Goal: Use online tool/utility: Utilize a website feature to perform a specific function

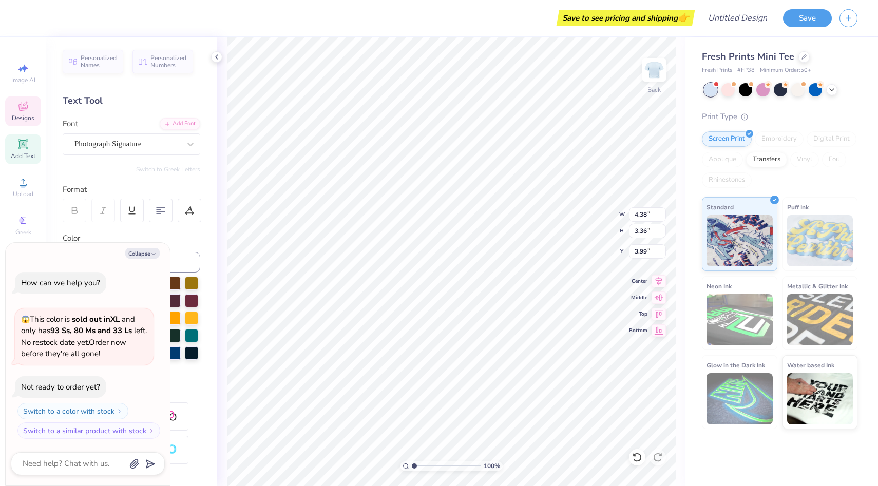
type textarea "x"
type textarea "t"
type textarea "x"
type textarea "tr"
type textarea "x"
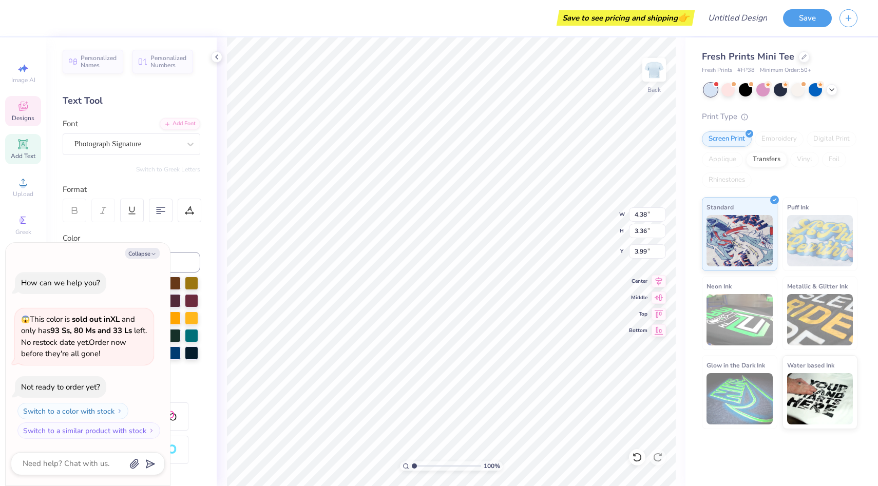
type textarea "tri"
type textarea "x"
type textarea "tril"
type textarea "x"
type textarea "trilo"
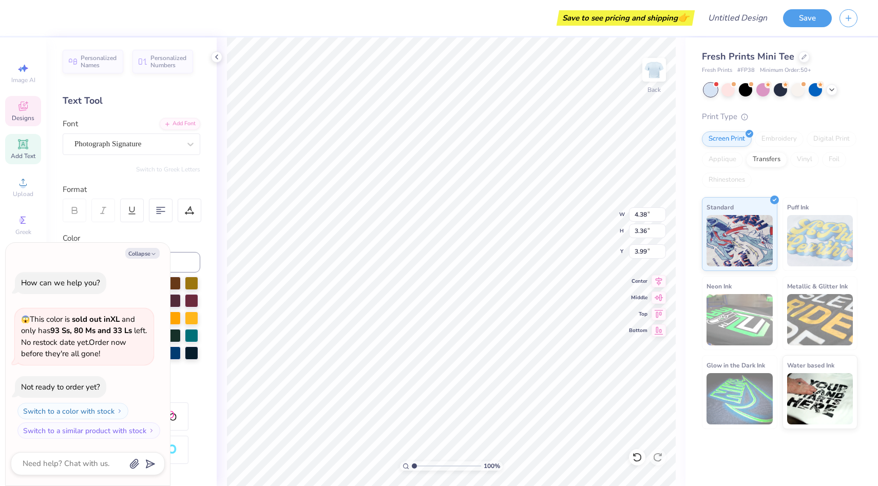
type textarea "x"
type textarea "trilog"
type textarea "x"
type textarea "trilogu"
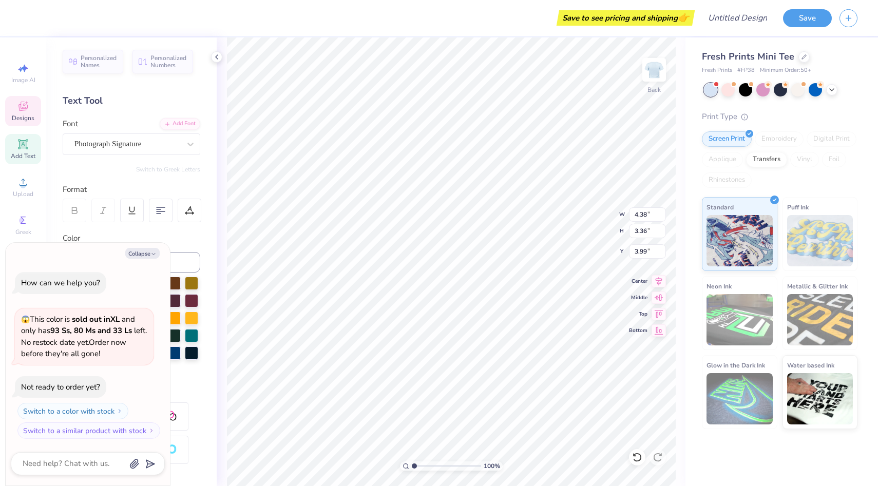
type textarea "x"
type textarea "trilog"
type textarea "x"
type textarea "trilogy"
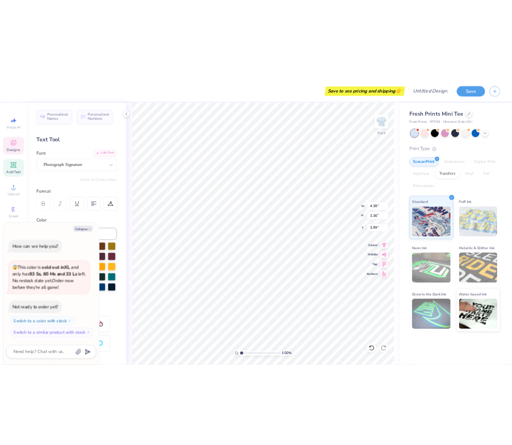
scroll to position [0, 1]
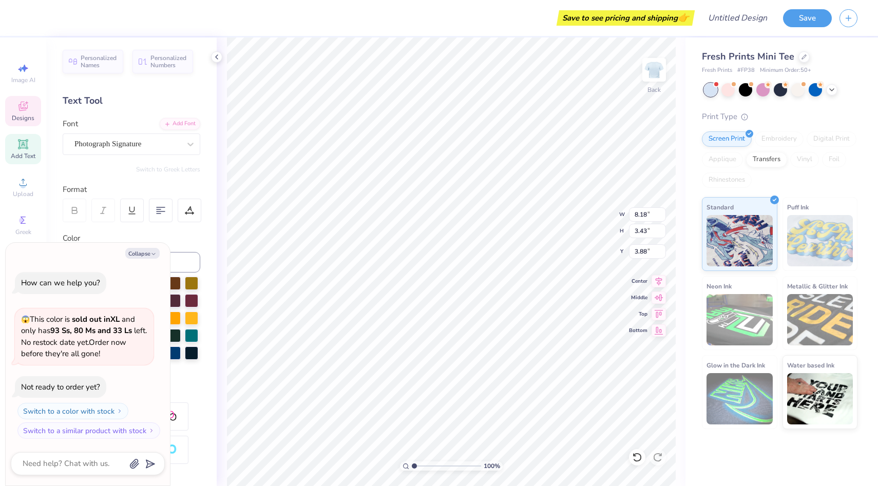
type textarea "x"
type input "5.91"
type input "2.48"
type input "4.00"
type textarea "x"
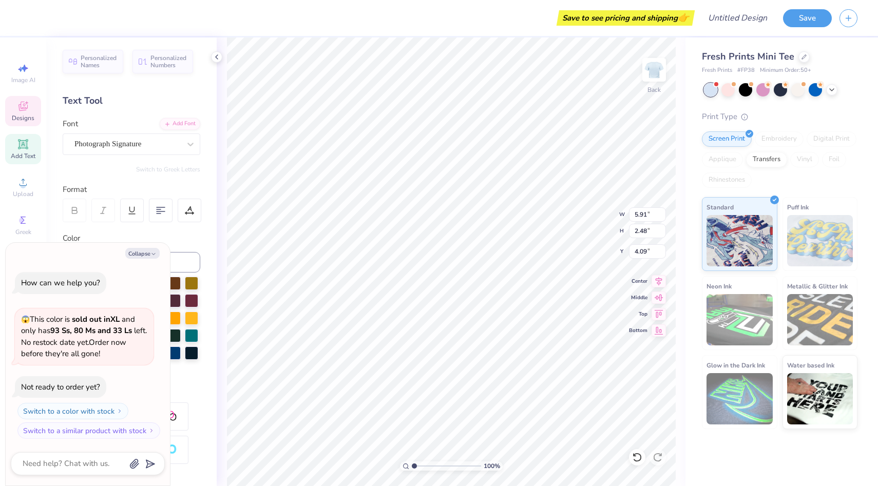
type input "3.48"
type textarea "x"
type input "5.90"
type input "2.45"
type input "3.45"
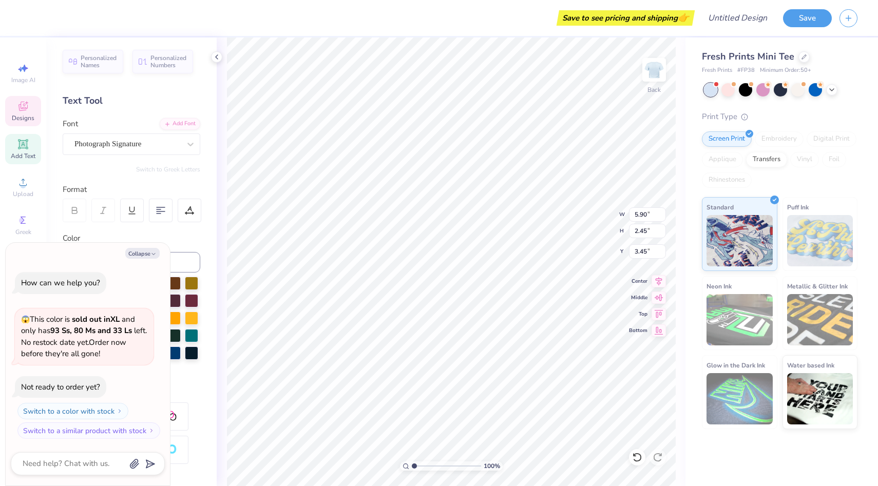
type textarea "x"
type input "3.50"
type textarea "x"
type input "3.67"
type textarea "x"
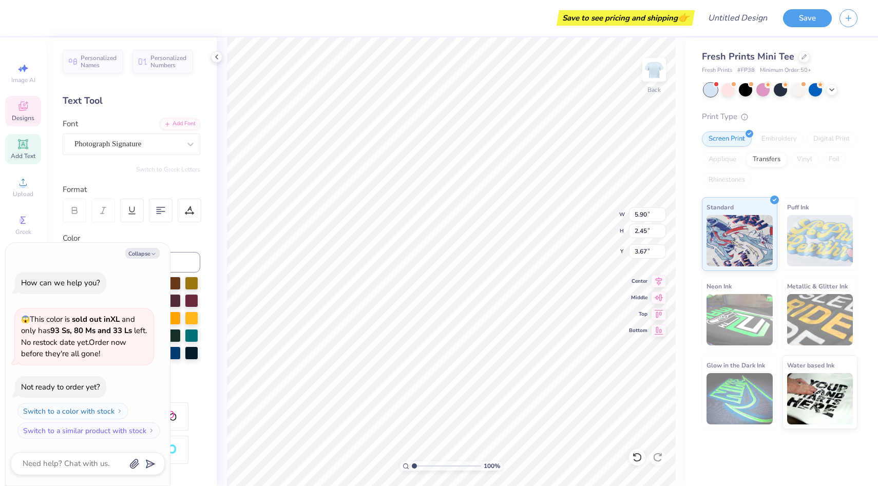
type input "4.76"
type input "4.66"
type input "3.00"
type textarea "x"
type input "1.59"
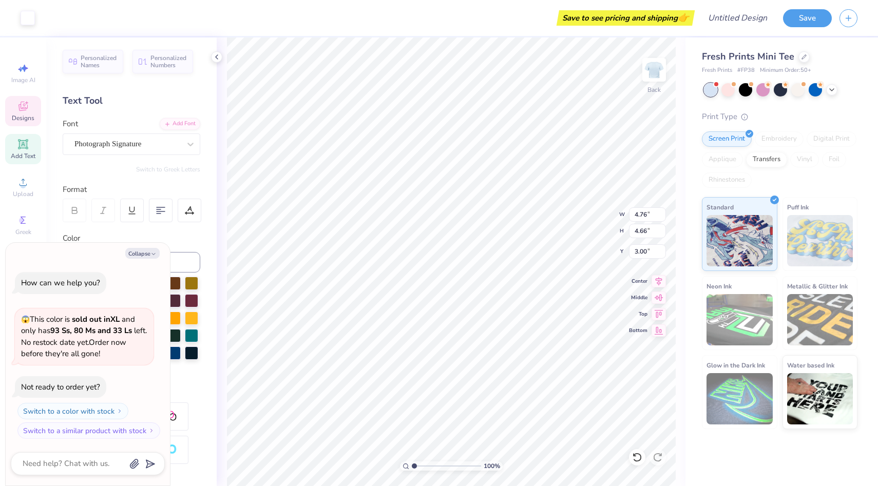
type input "0.34"
type input "5.95"
type textarea "x"
type input "6.13"
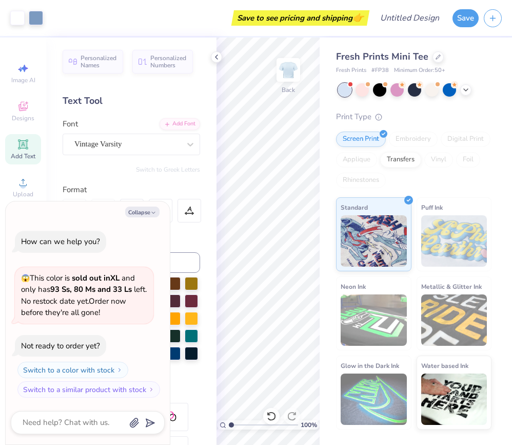
type textarea "x"
